Goal: Task Accomplishment & Management: Use online tool/utility

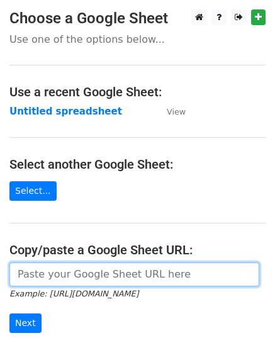
click at [24, 271] on input "url" at bounding box center [134, 275] width 250 height 24
paste input "https://docs.google.com/spreadsheets/d/1BTJMEKwxUn02gJjA4riOh0NeDGWdyvqDREc3gfd…"
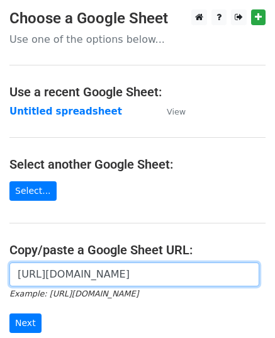
scroll to position [0, 378]
type input "https://docs.google.com/spreadsheets/d/1BTJMEKwxUn02gJjA4riOh0NeDGWdyvqDREc3gfd…"
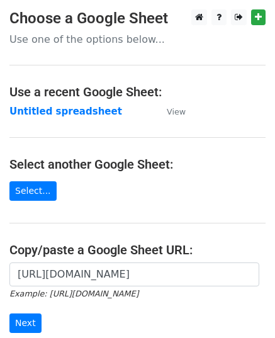
scroll to position [0, 0]
click at [25, 310] on form "https://docs.google.com/spreadsheets/d/1BTJMEKwxUn02gJjA4riOh0NeDGWdyvqDREc3gfd…" at bounding box center [137, 298] width 256 height 71
click at [23, 318] on input "Next" at bounding box center [25, 324] width 32 height 20
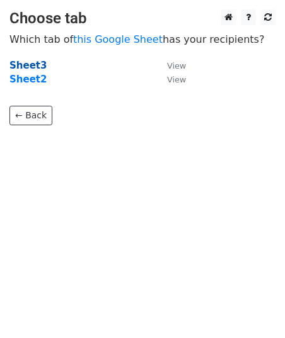
click at [29, 60] on strong "Sheet3" at bounding box center [27, 65] width 37 height 11
click at [29, 66] on strong "Sheet3" at bounding box center [27, 65] width 37 height 11
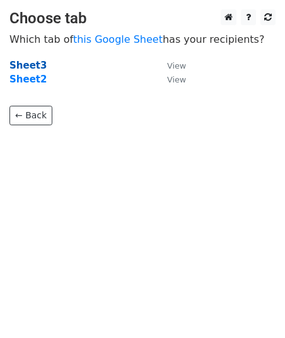
click at [29, 66] on strong "Sheet3" at bounding box center [27, 65] width 37 height 11
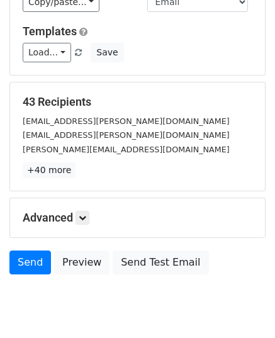
scroll to position [149, 0]
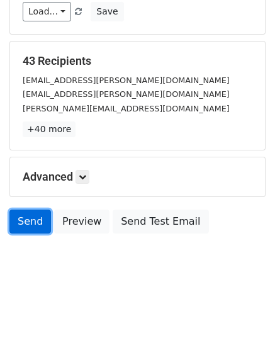
click at [26, 217] on link "Send" at bounding box center [30, 222] width 42 height 24
